Goal: Task Accomplishment & Management: Complete application form

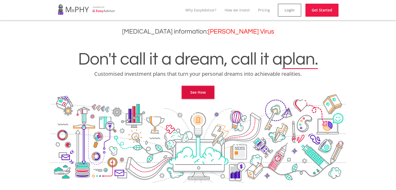
click at [204, 91] on link "See How" at bounding box center [198, 92] width 33 height 13
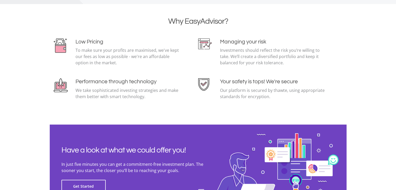
scroll to position [1179, 0]
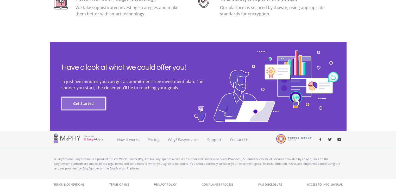
click at [82, 107] on button "Get Started" at bounding box center [83, 103] width 44 height 13
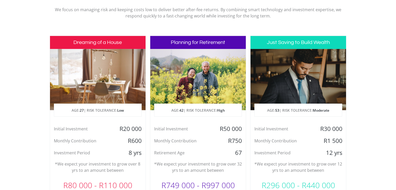
scroll to position [260, 0]
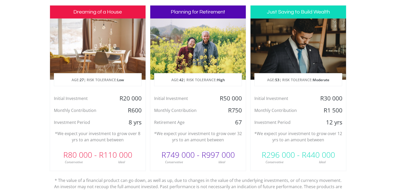
click at [85, 79] on p "AGE: [DEMOGRAPHIC_DATA] | RISK TOLERANCE: Low" at bounding box center [97, 79] width 87 height 13
click at [106, 7] on h3 "Dreaming of a House" at bounding box center [98, 11] width 96 height 13
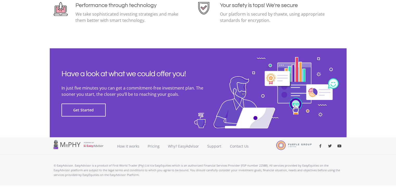
scroll to position [1179, 0]
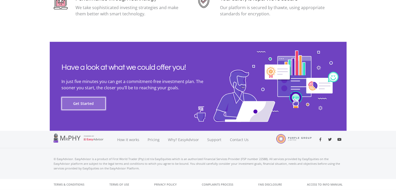
click at [86, 104] on button "Get Started" at bounding box center [83, 103] width 44 height 13
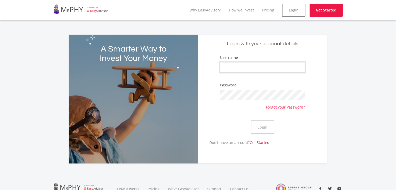
click at [249, 65] on input "Username" at bounding box center [262, 67] width 85 height 10
type input "ZwivhuyUhone"
click at [262, 126] on button "Login" at bounding box center [262, 127] width 23 height 13
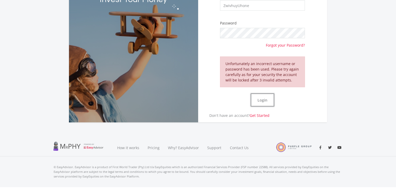
scroll to position [70, 0]
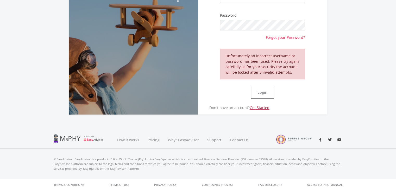
click at [255, 107] on link "Get Started" at bounding box center [260, 107] width 20 height 5
